Goal: Task Accomplishment & Management: Manage account settings

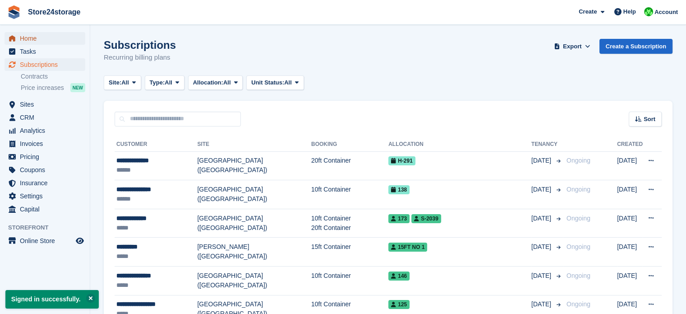
click at [55, 37] on span "Home" at bounding box center [47, 38] width 54 height 13
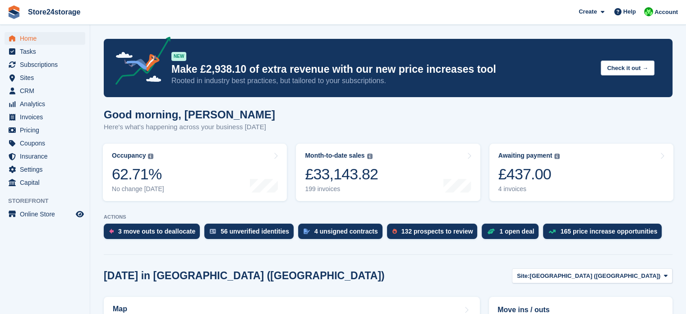
click at [552, 180] on div "£437.00" at bounding box center [529, 174] width 62 height 18
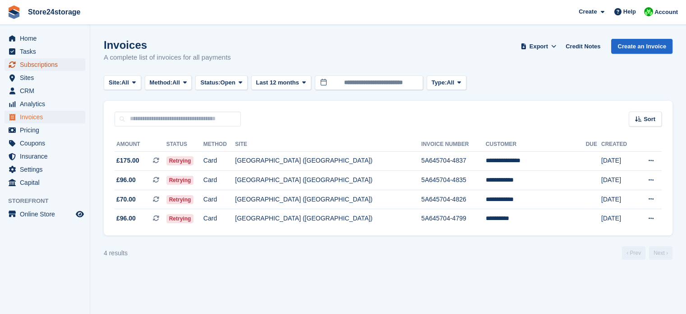
click at [59, 63] on span "Subscriptions" at bounding box center [47, 64] width 54 height 13
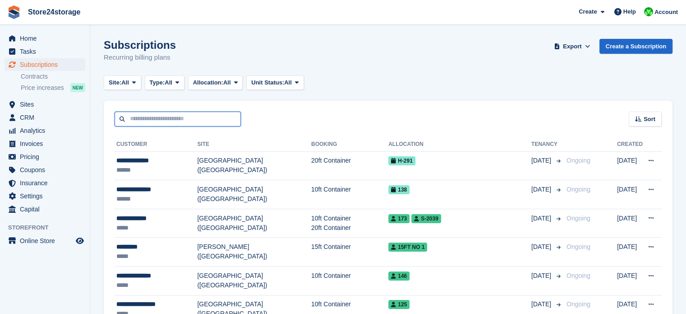
click at [153, 121] on input "text" at bounding box center [178, 118] width 126 height 15
type input "****"
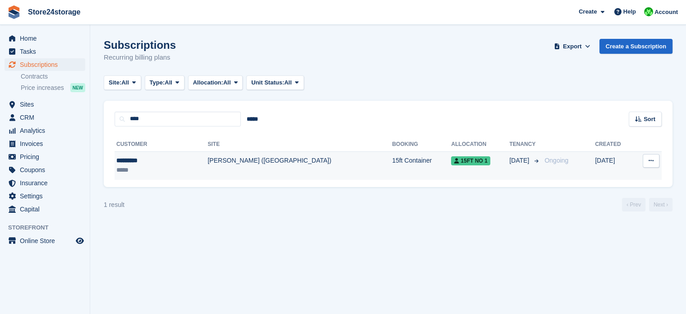
click at [213, 162] on td "[PERSON_NAME] ([GEOGRAPHIC_DATA])" at bounding box center [300, 165] width 185 height 28
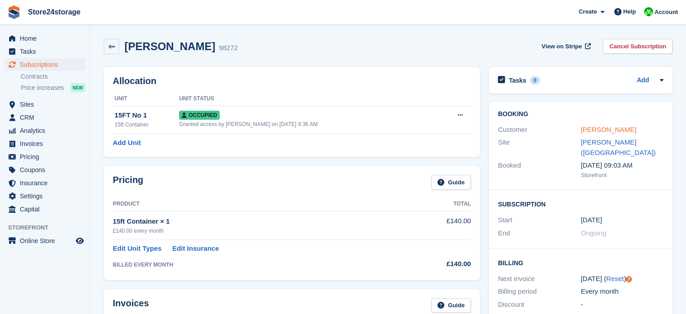
click at [584, 131] on link "Araz kaya" at bounding box center [608, 129] width 55 height 8
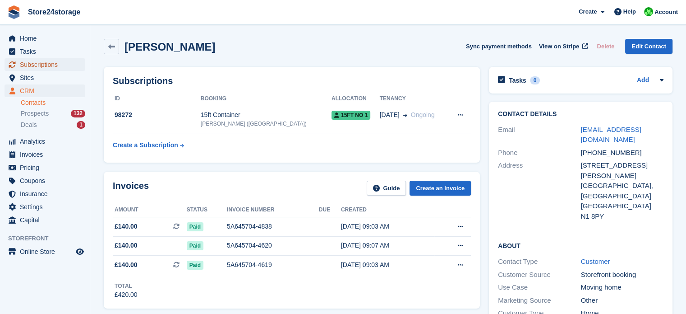
click at [55, 67] on span "Subscriptions" at bounding box center [47, 64] width 54 height 13
